Goal: Task Accomplishment & Management: Manage account settings

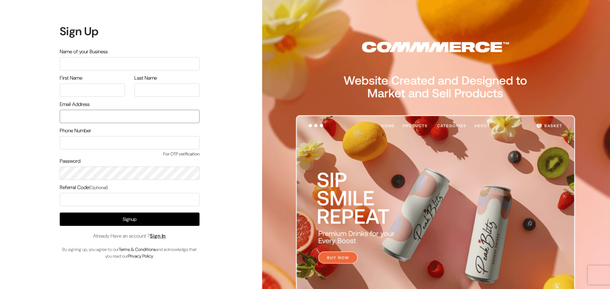
type input "[EMAIL_ADDRESS][DOMAIN_NAME]"
click at [117, 60] on input "text" at bounding box center [130, 63] width 140 height 13
type input "[EMAIL_ADDRESS][DOMAIN_NAME]"
click at [159, 237] on link "Sign In" at bounding box center [158, 236] width 16 height 7
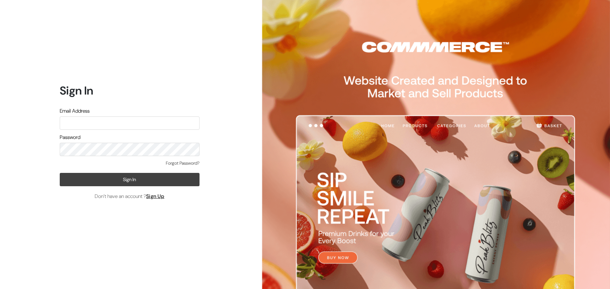
type input "[EMAIL_ADDRESS][DOMAIN_NAME]"
click at [128, 173] on div "Forgot Password? Sign In Don’t have an account ? Sign Up" at bounding box center [130, 180] width 140 height 40
click at [129, 177] on button "Sign In" at bounding box center [130, 179] width 140 height 13
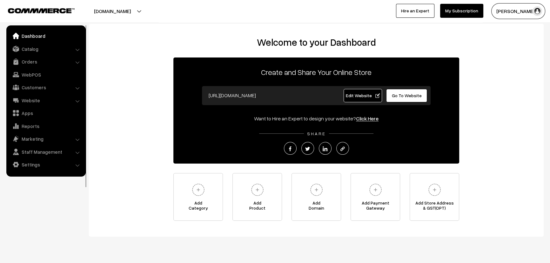
click at [414, 96] on span "Go To Website" at bounding box center [407, 95] width 30 height 5
click at [52, 99] on link "Website" at bounding box center [46, 100] width 76 height 11
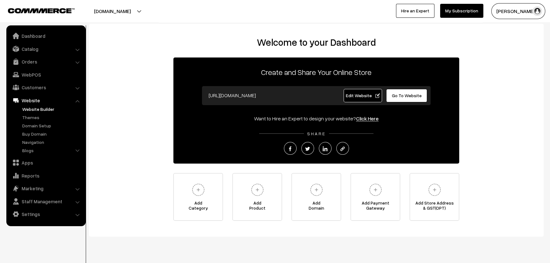
click at [37, 111] on link "Website Builder" at bounding box center [52, 109] width 63 height 7
